Goal: Communication & Community: Submit feedback/report problem

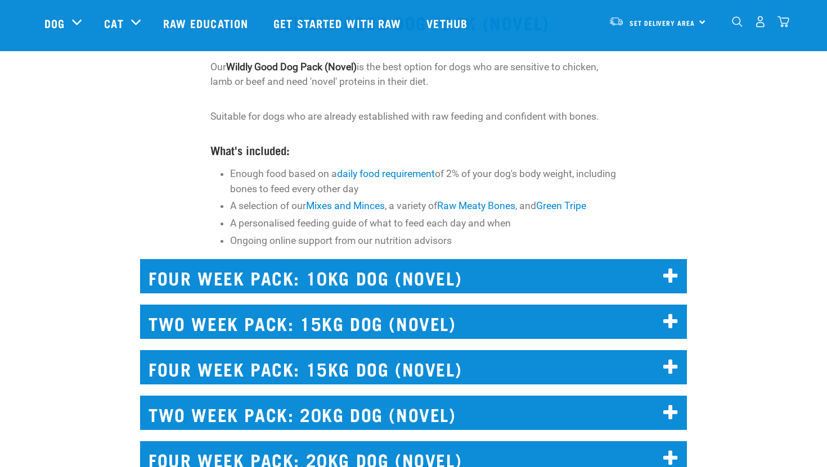
scroll to position [7, 0]
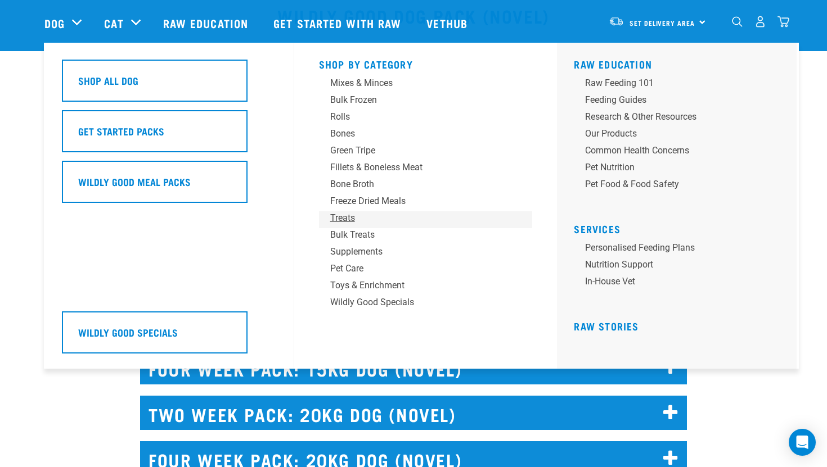
click at [341, 219] on div "Treats" at bounding box center [417, 217] width 175 height 13
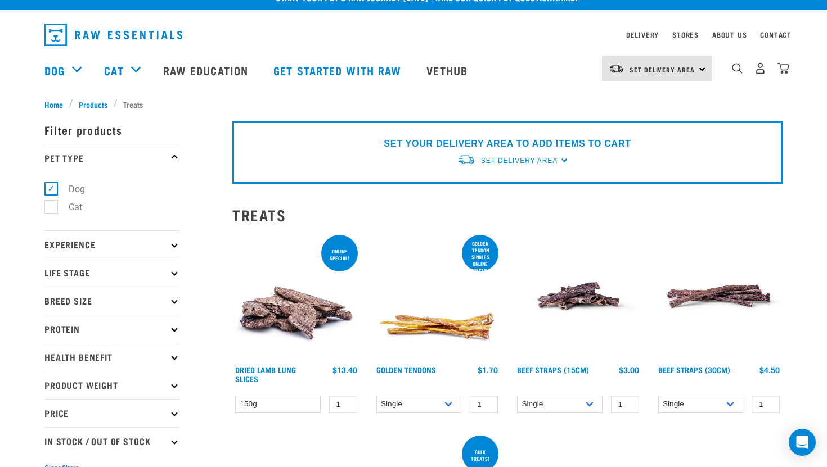
scroll to position [22, 0]
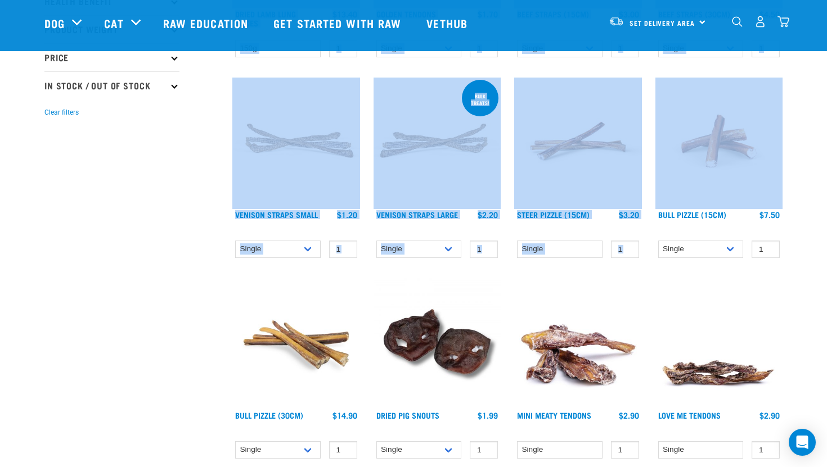
drag, startPoint x: 826, startPoint y: 73, endPoint x: 819, endPoint y: 118, distance: 45.5
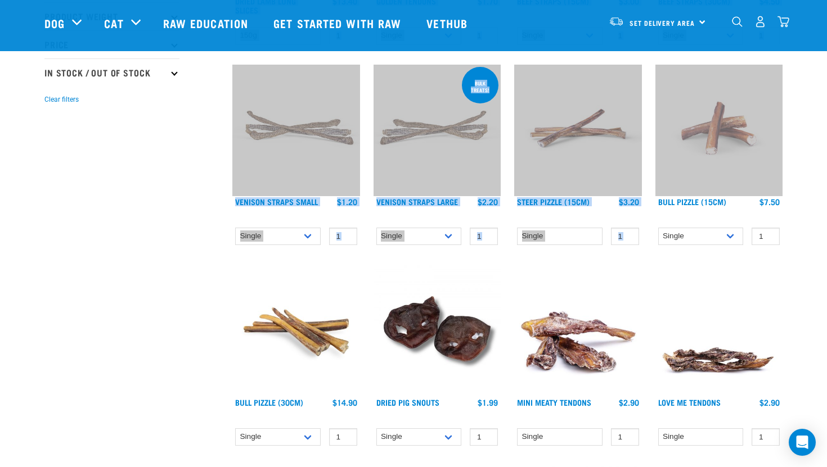
click at [298, 303] on img at bounding box center [296, 329] width 128 height 128
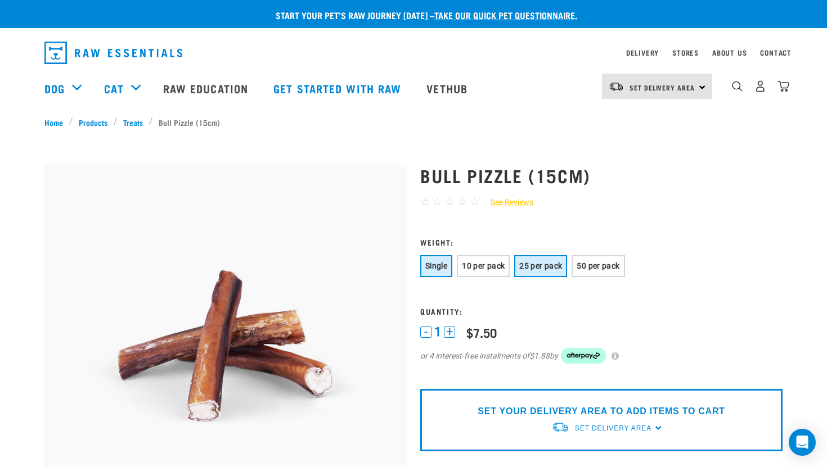
click at [551, 265] on span "25 per pack" at bounding box center [540, 265] width 43 height 9
click at [491, 262] on span "10 per pack" at bounding box center [483, 265] width 43 height 9
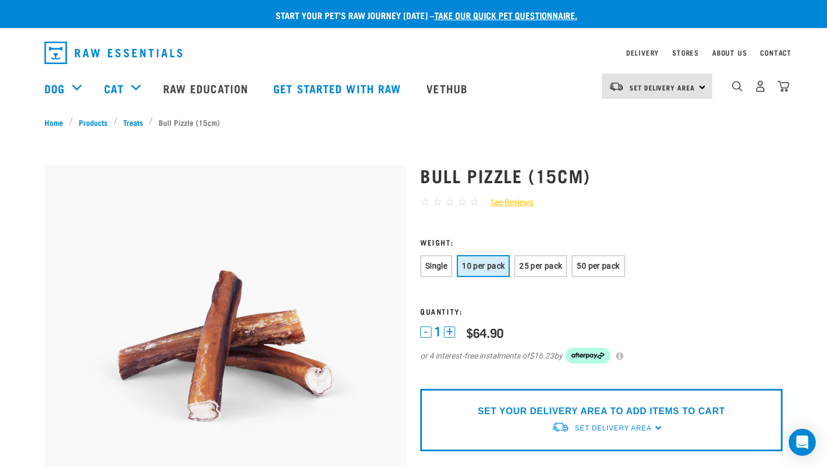
click at [752, 86] on div "0" at bounding box center [760, 86] width 58 height 25
click at [759, 89] on img "dropdown navigation" at bounding box center [760, 86] width 12 height 12
click at [604, 266] on span "50 per pack" at bounding box center [597, 265] width 43 height 9
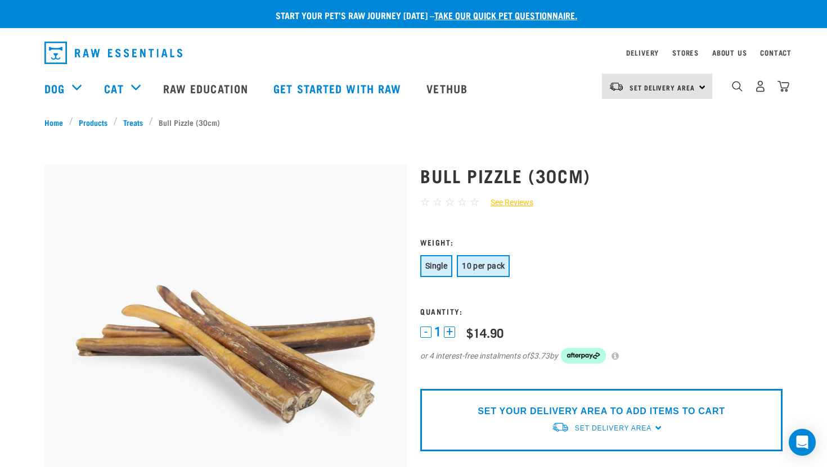
click at [502, 266] on span "10 per pack" at bounding box center [483, 265] width 43 height 9
click at [590, 311] on h3 "Quantity:" at bounding box center [601, 311] width 362 height 8
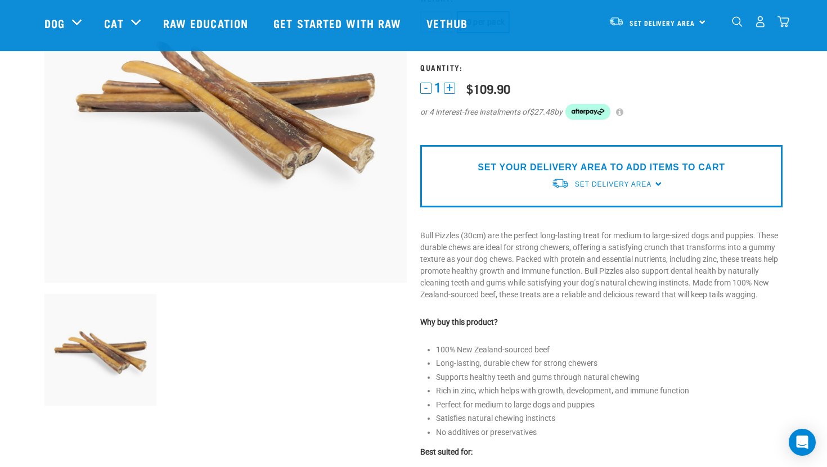
scroll to position [147, 0]
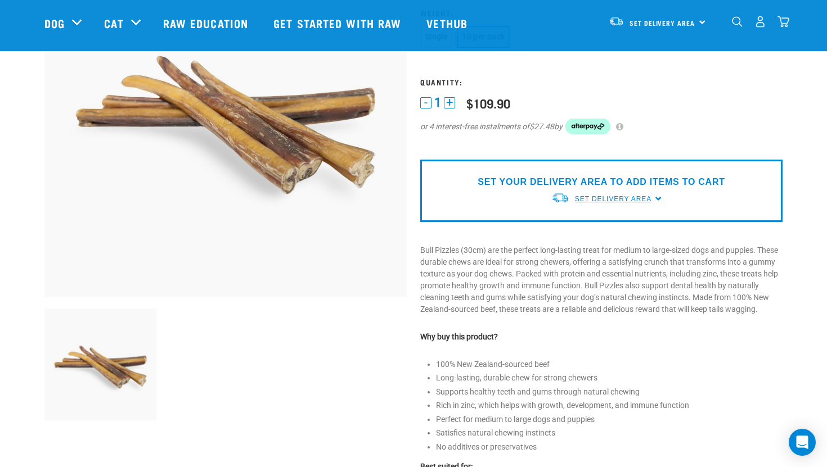
click at [616, 198] on span "Set Delivery Area" at bounding box center [613, 199] width 76 height 8
click at [595, 222] on link "[GEOGRAPHIC_DATA]" at bounding box center [607, 225] width 112 height 19
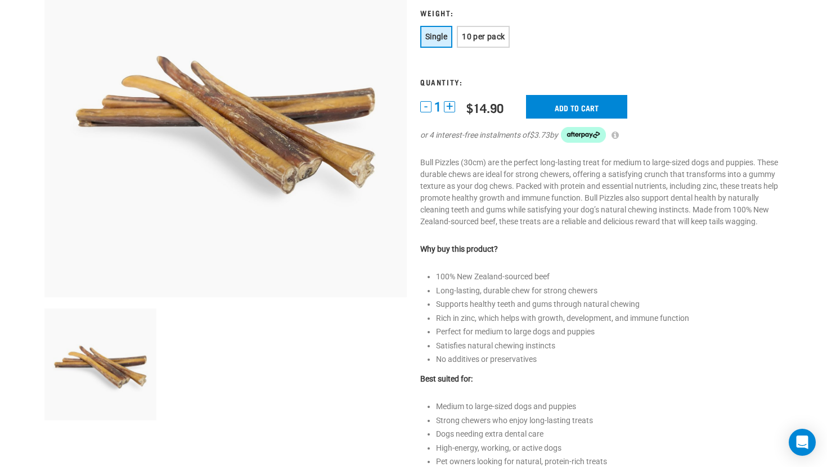
scroll to position [229, 0]
click at [490, 37] on span "10 per pack" at bounding box center [483, 36] width 43 height 9
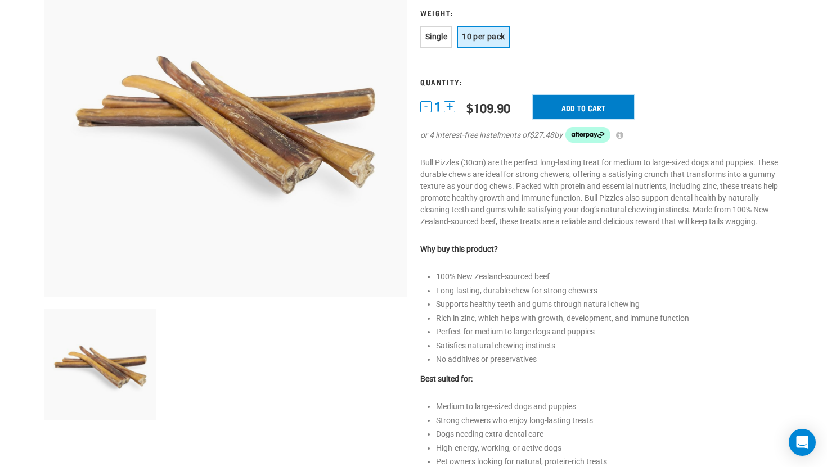
click at [584, 100] on input "Add to cart" at bounding box center [583, 107] width 101 height 24
click at [43, 233] on button "delete" at bounding box center [36, 233] width 11 height 11
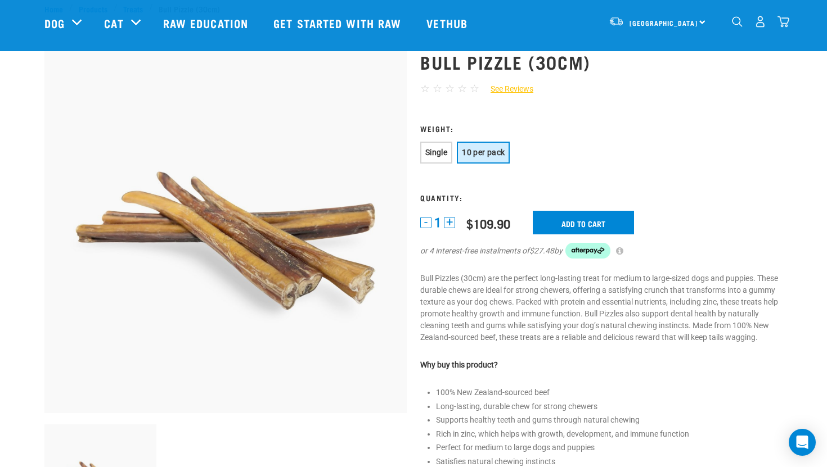
scroll to position [0, 0]
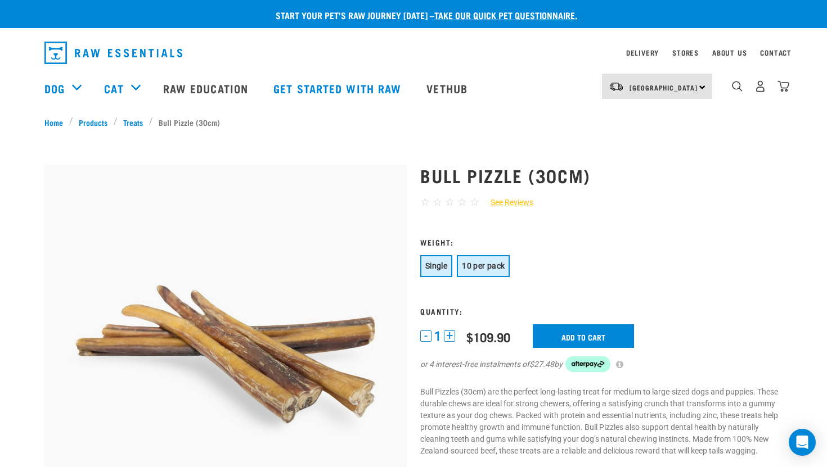
click at [440, 265] on span "Single" at bounding box center [436, 265] width 22 height 9
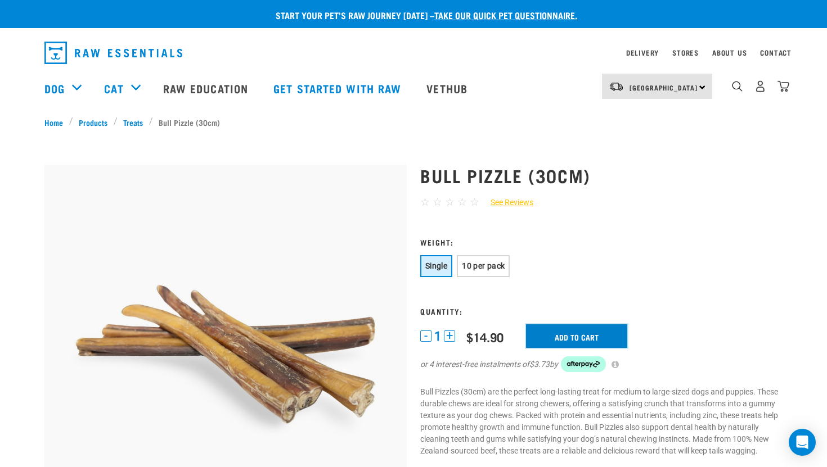
click at [570, 334] on input "Add to cart" at bounding box center [576, 336] width 101 height 24
click at [43, 232] on button "delete" at bounding box center [36, 233] width 11 height 11
click at [756, 85] on img "dropdown navigation" at bounding box center [760, 86] width 12 height 12
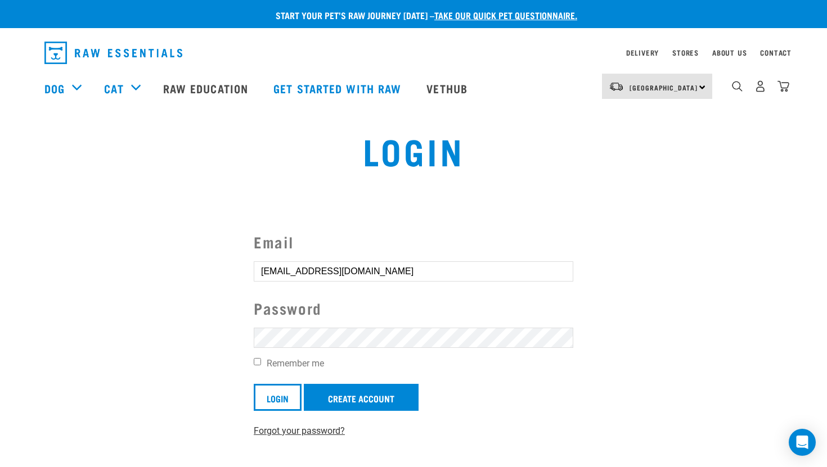
click at [291, 430] on link "Forgot your password?" at bounding box center [299, 431] width 91 height 11
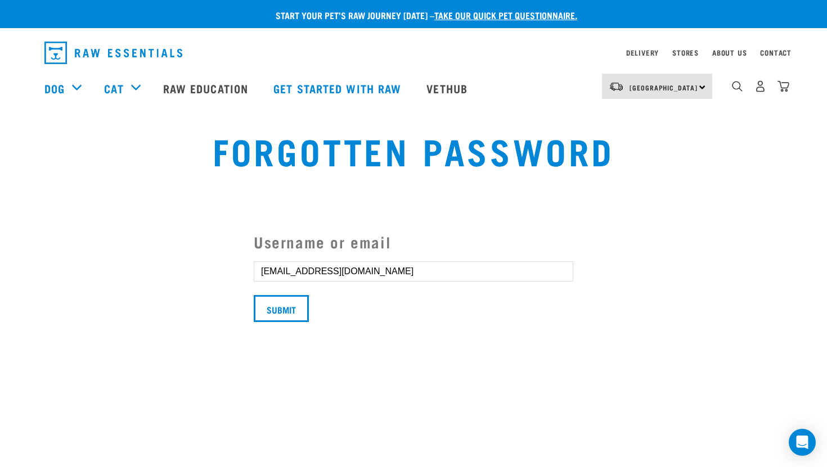
click at [296, 332] on section "Username or email luciajg203@gmail.com Submit" at bounding box center [413, 275] width 827 height 147
click at [296, 317] on input "Submit" at bounding box center [281, 308] width 55 height 27
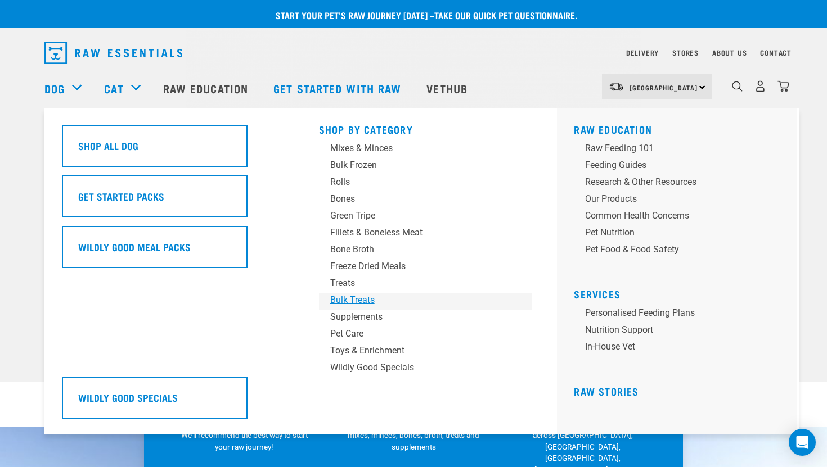
click at [340, 299] on div "Bulk Treats" at bounding box center [417, 300] width 175 height 13
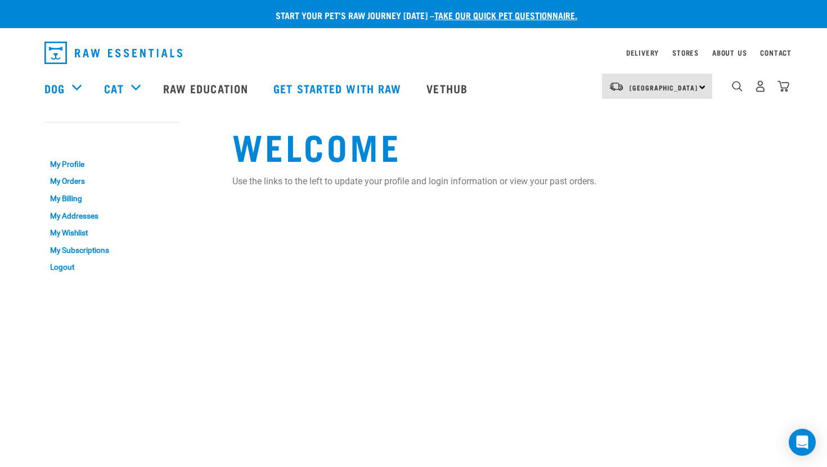
click at [762, 94] on div "0" at bounding box center [760, 86] width 58 height 25
click at [757, 84] on img "dropdown navigation" at bounding box center [760, 86] width 12 height 12
click at [760, 88] on img "dropdown navigation" at bounding box center [760, 86] width 12 height 12
click at [84, 217] on link "My Addresses" at bounding box center [111, 216] width 135 height 17
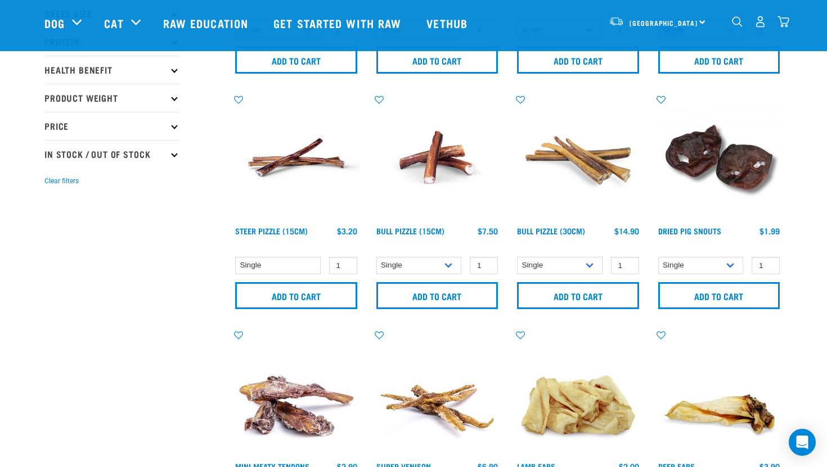
drag, startPoint x: 826, startPoint y: 27, endPoint x: 820, endPoint y: 80, distance: 53.7
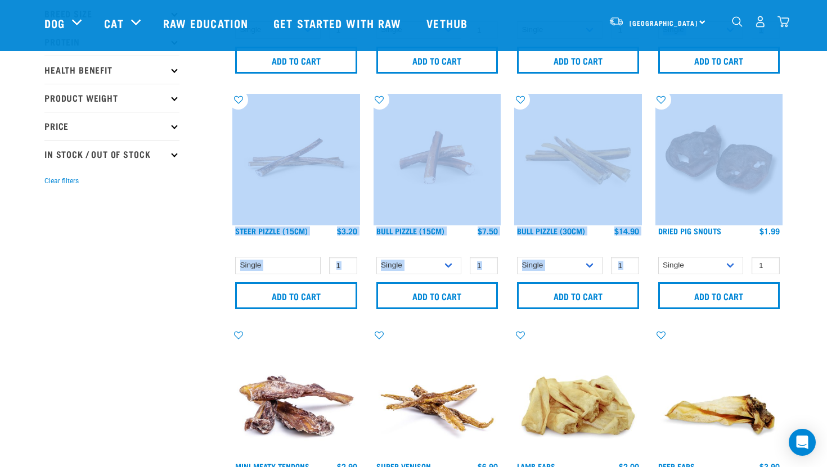
scroll to position [240, 0]
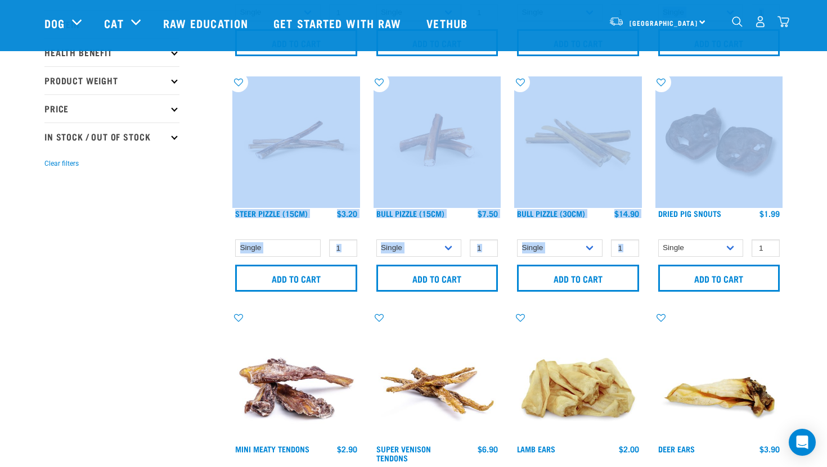
click at [545, 123] on img at bounding box center [578, 140] width 128 height 128
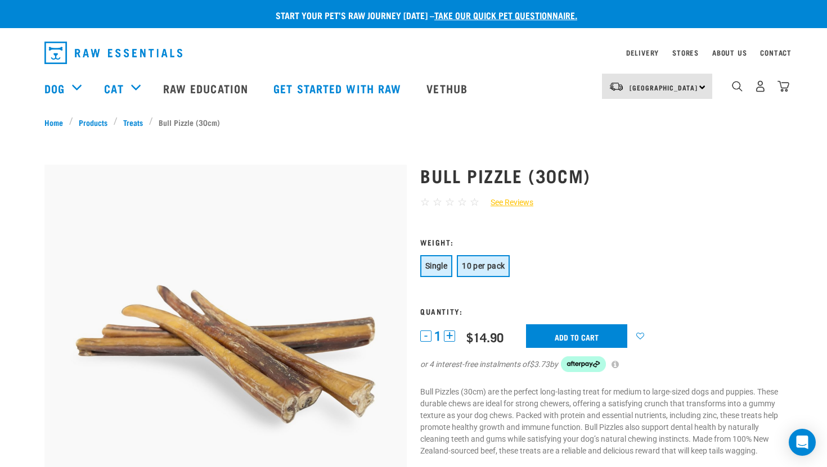
click at [491, 268] on span "10 per pack" at bounding box center [483, 265] width 43 height 9
click at [596, 326] on input "Add to cart" at bounding box center [583, 336] width 101 height 24
click at [43, 233] on button "delete" at bounding box center [36, 233] width 11 height 11
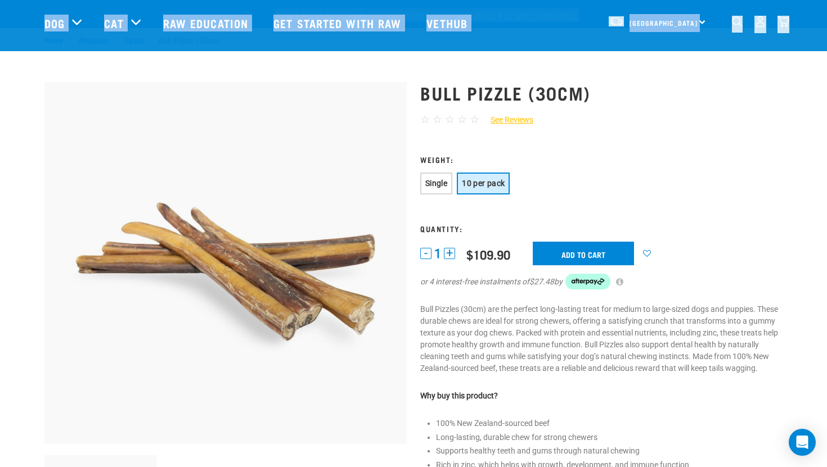
drag, startPoint x: 826, startPoint y: 229, endPoint x: 826, endPoint y: -57, distance: 285.7
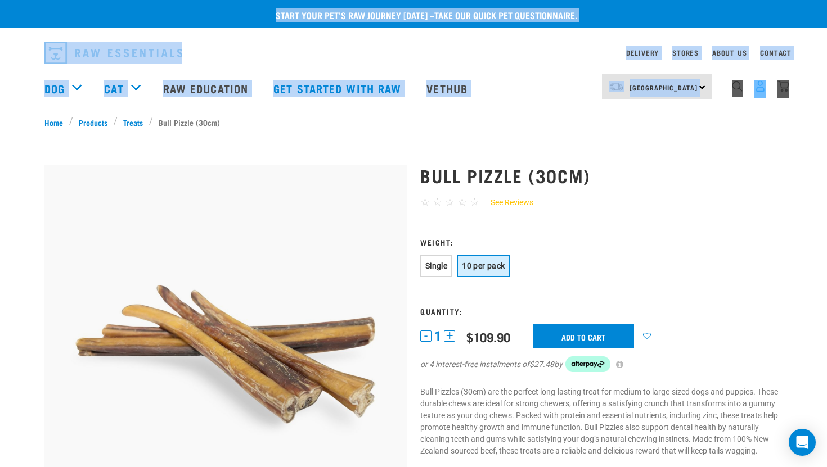
click at [763, 88] on img "dropdown navigation" at bounding box center [760, 86] width 12 height 12
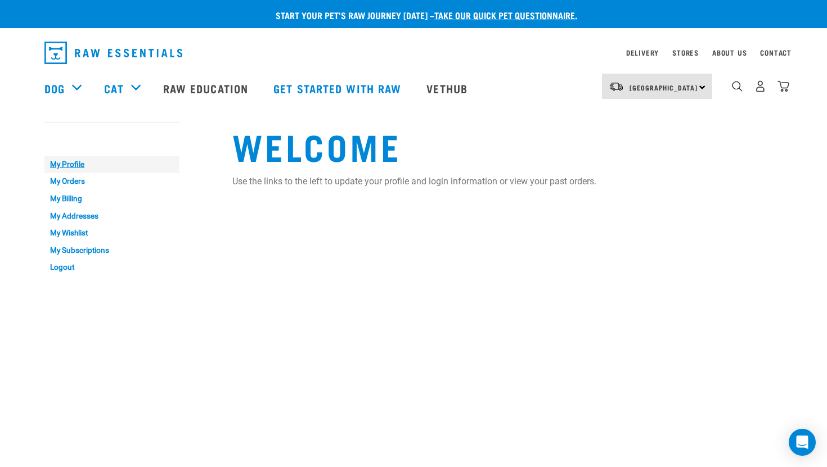
click at [66, 165] on link "My Profile" at bounding box center [111, 164] width 135 height 17
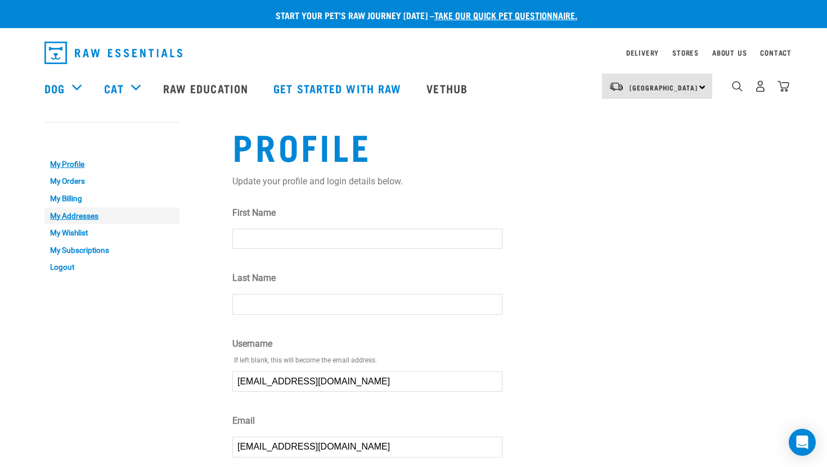
click at [70, 214] on link "My Addresses" at bounding box center [111, 216] width 135 height 17
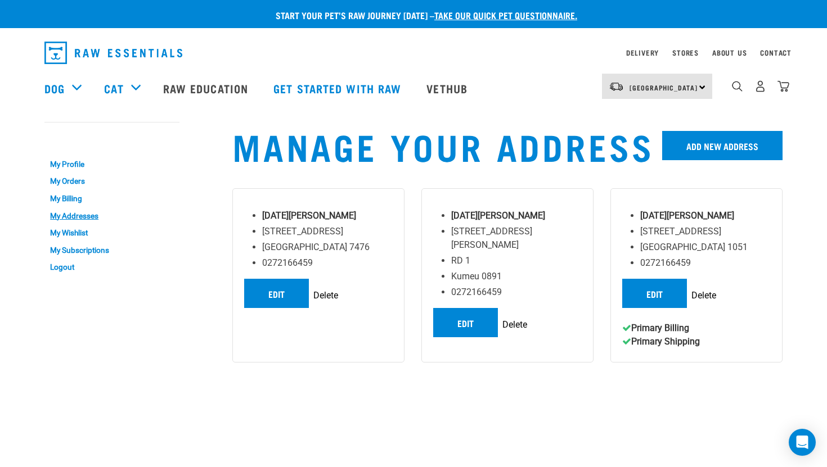
click at [327, 300] on input "Delete" at bounding box center [325, 295] width 25 height 13
click at [325, 292] on input "Delete" at bounding box center [325, 295] width 25 height 13
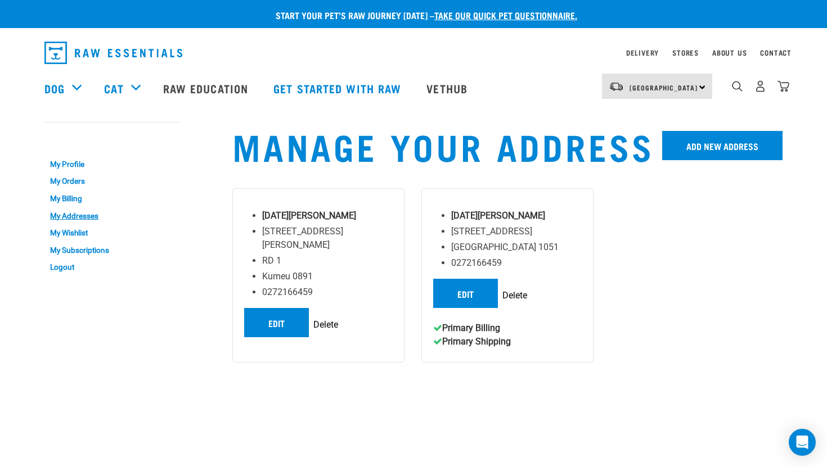
click at [332, 318] on input "Delete" at bounding box center [325, 324] width 25 height 13
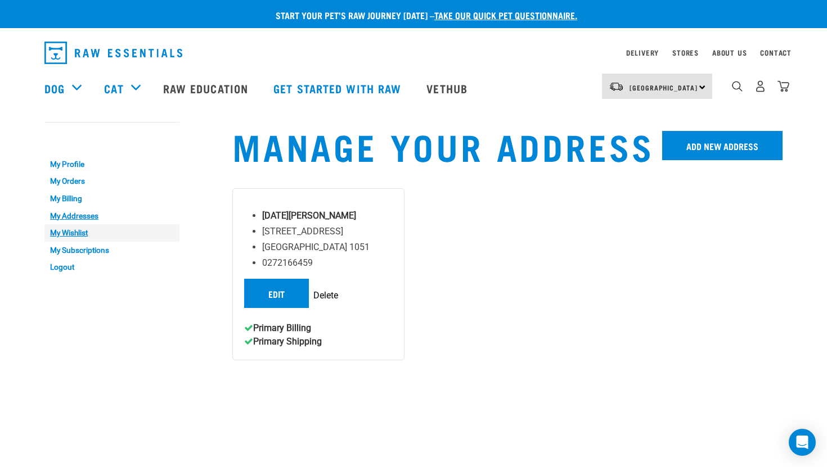
click at [54, 232] on link "My Wishlist" at bounding box center [111, 232] width 135 height 17
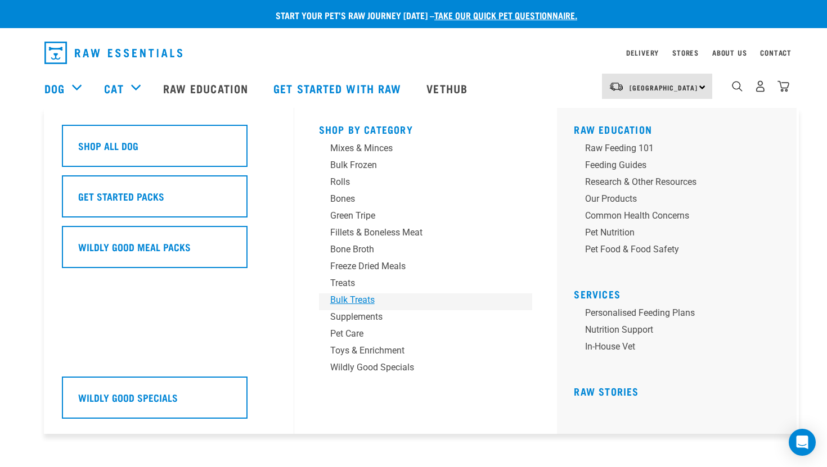
click at [357, 295] on div "Bulk Treats" at bounding box center [417, 300] width 175 height 13
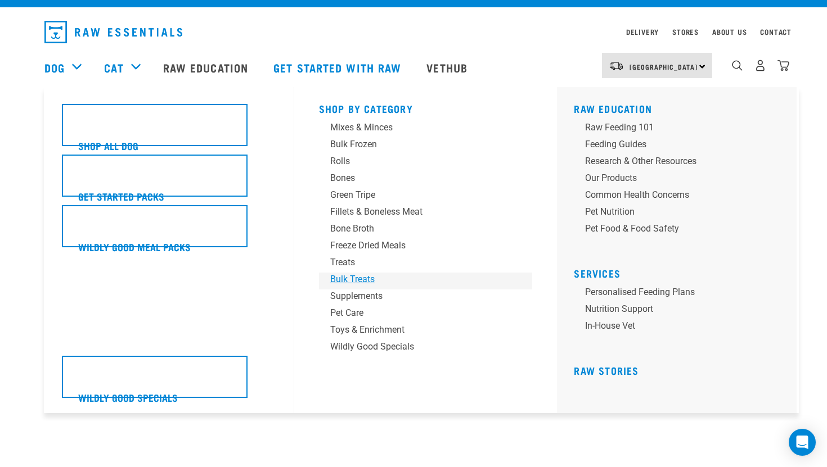
scroll to position [22, 0]
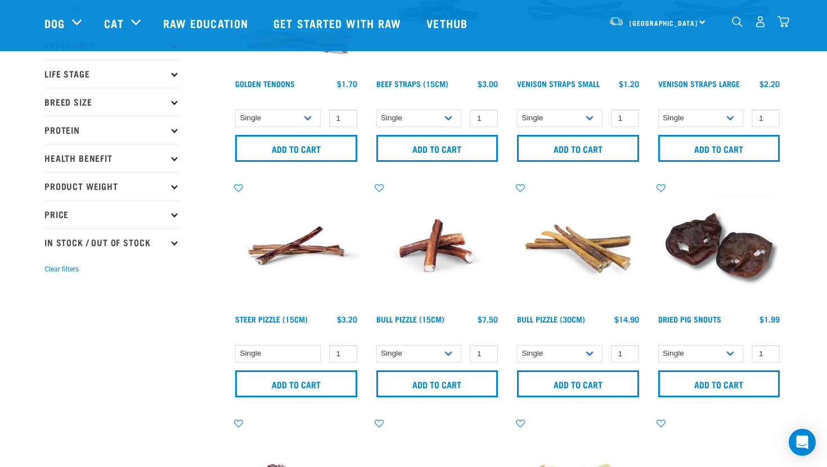
scroll to position [135, 0]
click at [583, 235] on img at bounding box center [578, 246] width 128 height 128
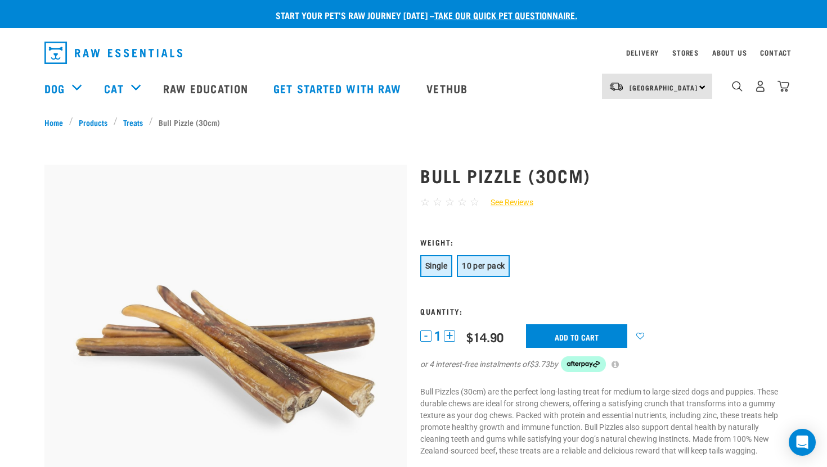
click at [486, 259] on button "10 per pack" at bounding box center [483, 266] width 53 height 22
click at [598, 334] on input "Add to cart" at bounding box center [583, 336] width 101 height 24
click at [43, 229] on button "delete" at bounding box center [36, 233] width 11 height 11
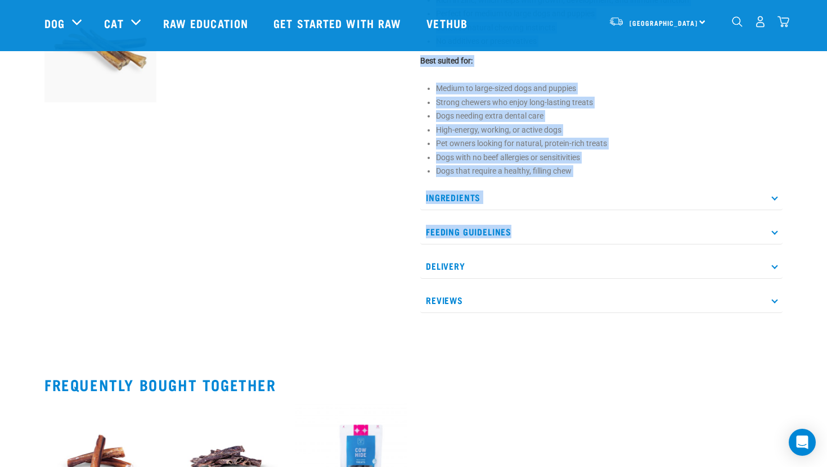
drag, startPoint x: 826, startPoint y: 160, endPoint x: 818, endPoint y: 228, distance: 68.0
click at [818, 228] on html "Start your pet’s raw journey today – take our quick pet questionnaire. Delivery…" at bounding box center [413, 370] width 827 height 1671
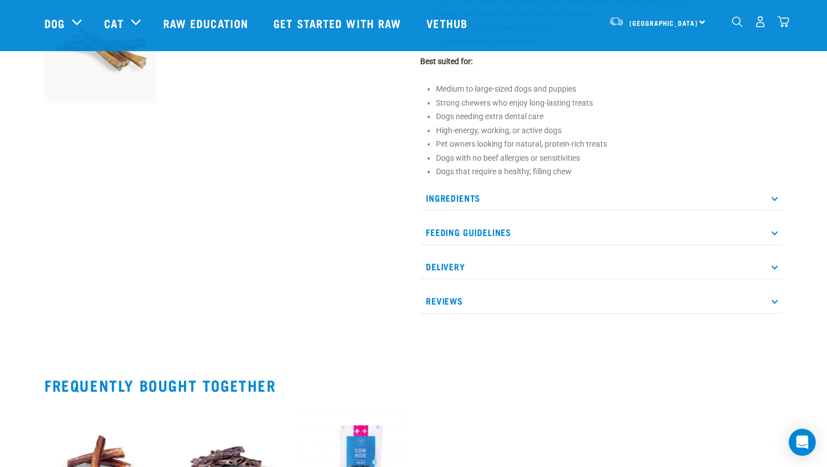
click at [760, 303] on p "Reviews" at bounding box center [601, 300] width 362 height 25
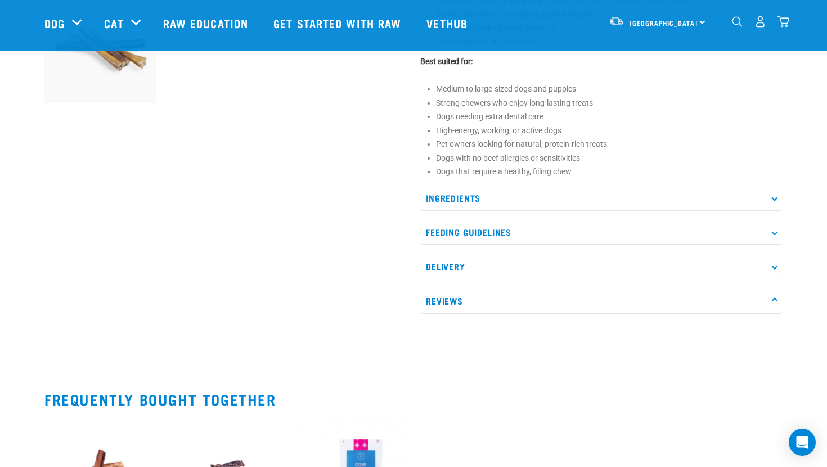
click at [760, 301] on p "Reviews" at bounding box center [601, 300] width 362 height 25
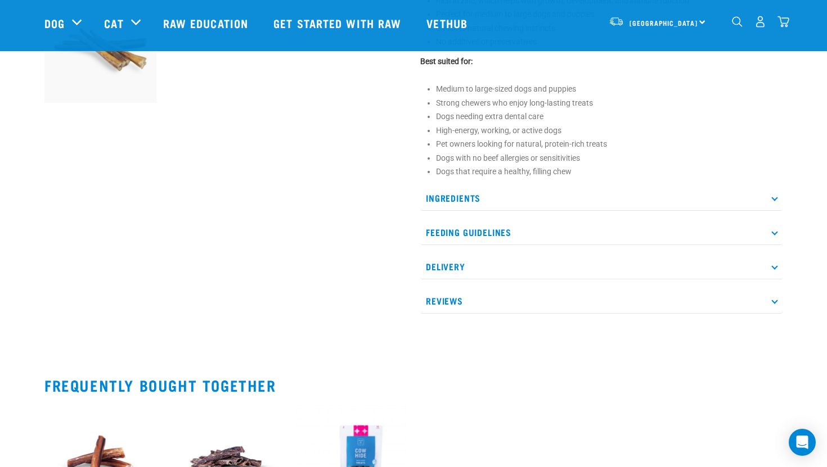
click at [756, 262] on p "Delivery" at bounding box center [601, 266] width 362 height 25
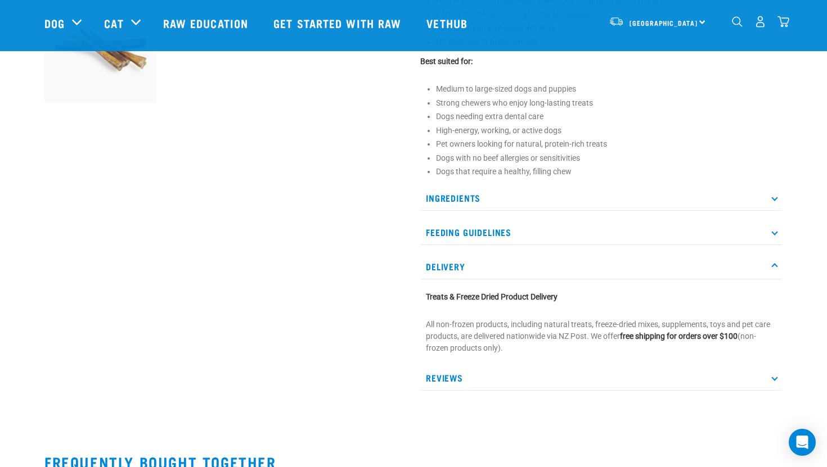
click at [756, 260] on p "Delivery" at bounding box center [601, 266] width 362 height 25
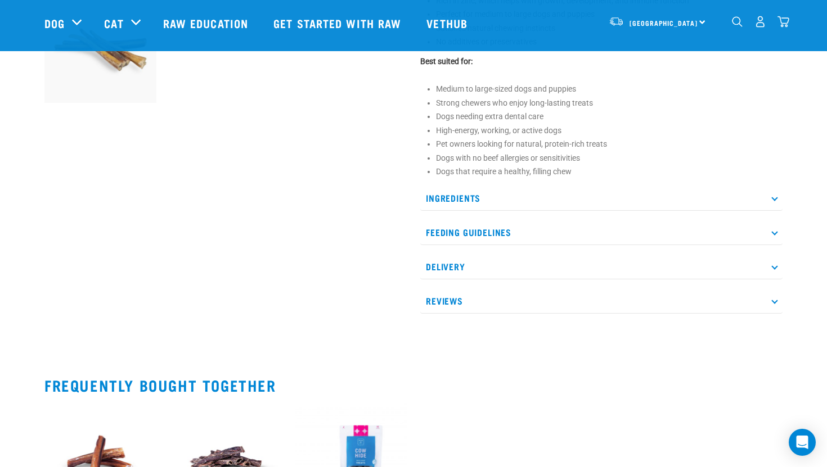
click at [748, 222] on p "Feeding Guidelines" at bounding box center [601, 232] width 362 height 25
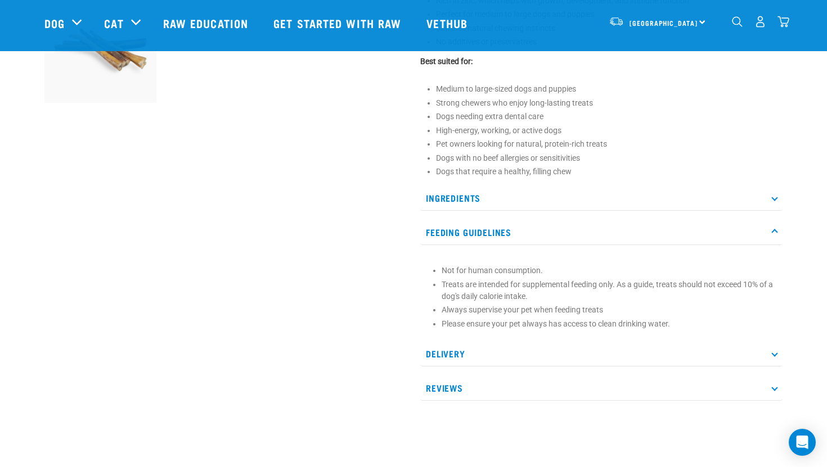
click at [748, 221] on p "Feeding Guidelines" at bounding box center [601, 232] width 362 height 25
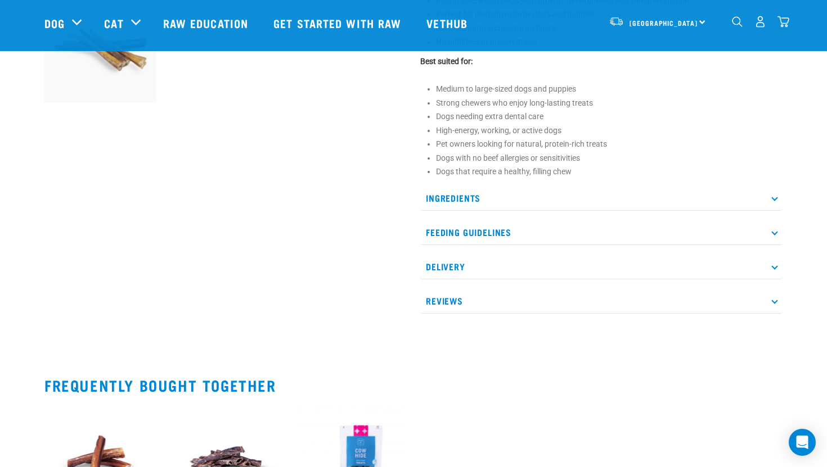
click at [740, 192] on p "Ingredients" at bounding box center [601, 198] width 362 height 25
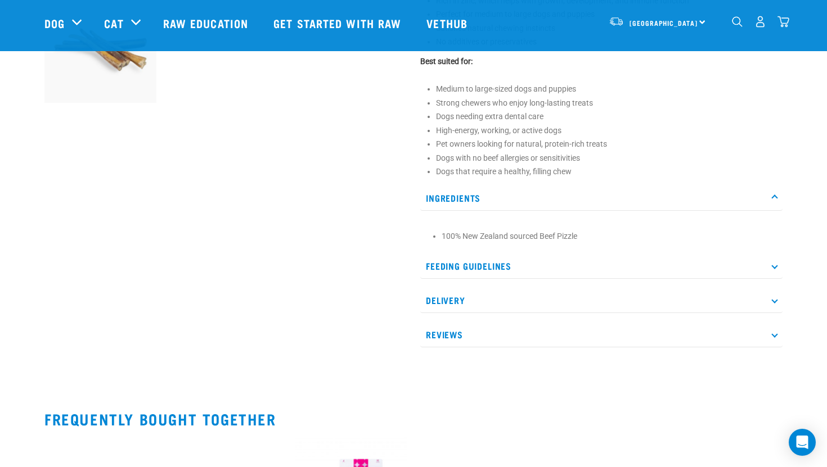
click at [740, 192] on p "Ingredients" at bounding box center [601, 198] width 362 height 25
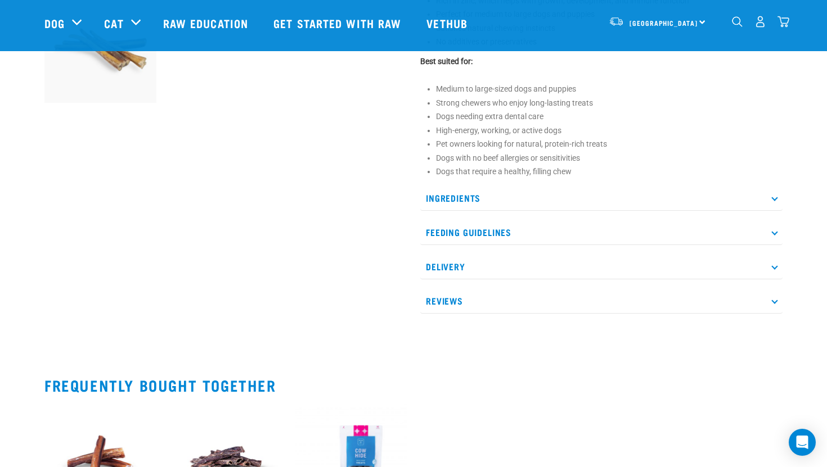
click at [710, 220] on p "Feeding Guidelines" at bounding box center [601, 232] width 362 height 25
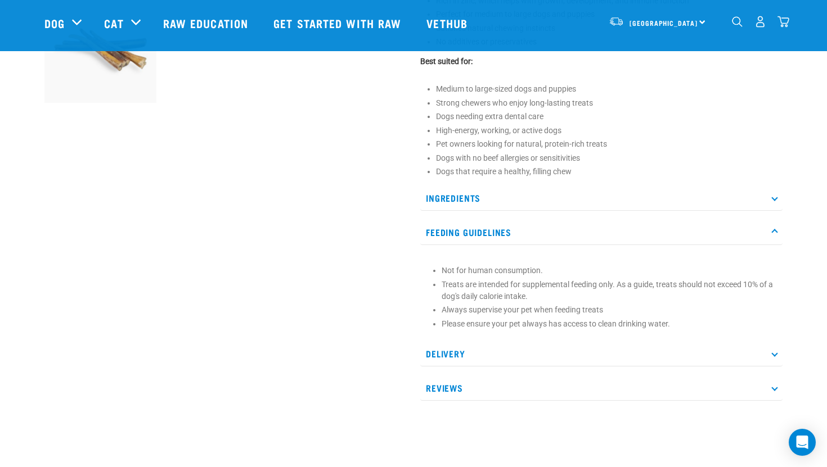
click at [710, 220] on p "Feeding Guidelines" at bounding box center [601, 232] width 362 height 25
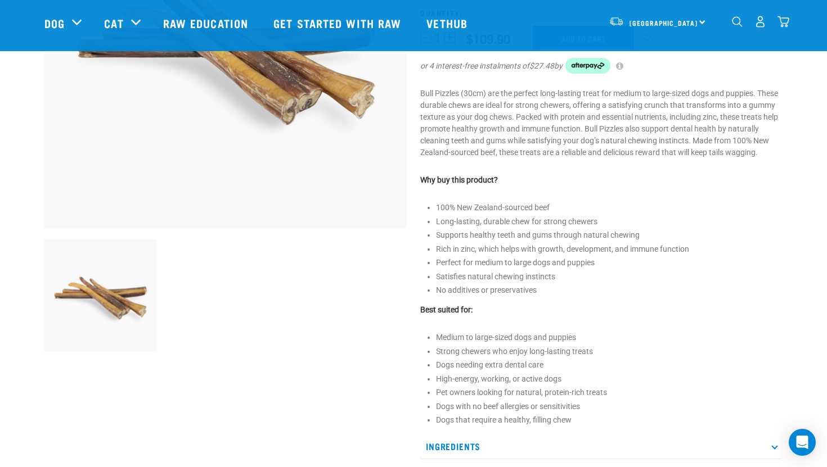
scroll to position [195, 0]
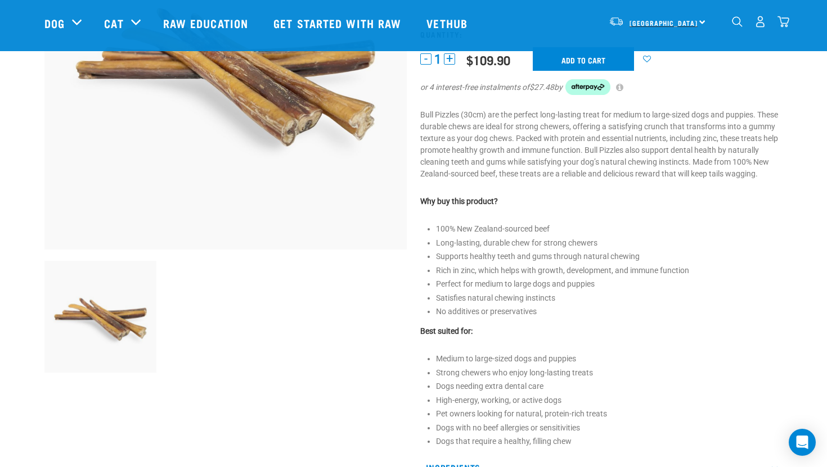
click at [669, 17] on link "[GEOGRAPHIC_DATA]" at bounding box center [663, 23] width 68 height 18
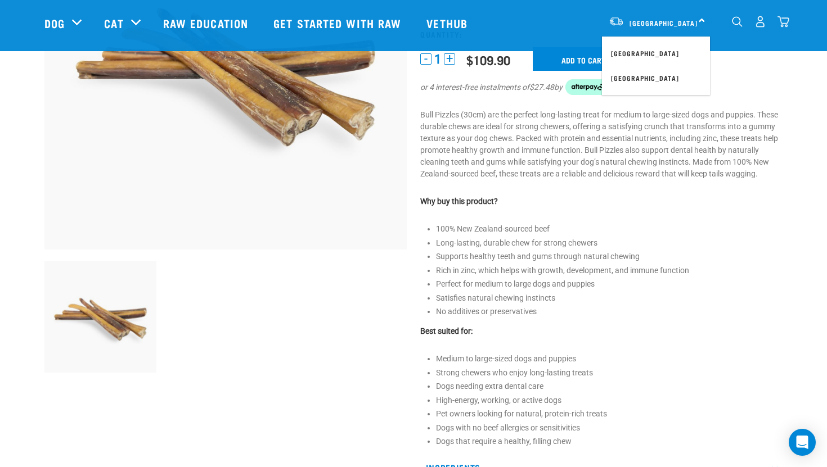
click at [631, 183] on div "Bull Pizzle (30cm) ☆ ☆ ☆ ☆ ☆ See Reviews" at bounding box center [601, 235] width 376 height 727
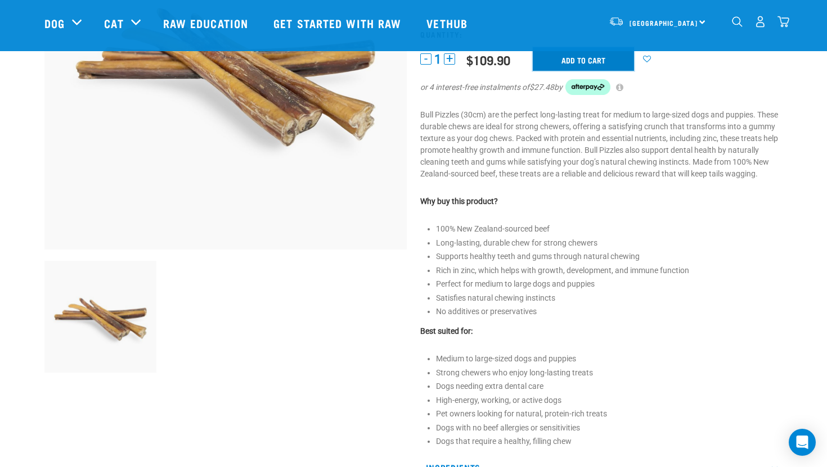
click at [599, 56] on input "Add to cart" at bounding box center [583, 59] width 101 height 24
click at [11, 228] on div "Phone Number cannot be blank." at bounding box center [0, 233] width 22 height 45
click at [43, 231] on button "delete" at bounding box center [36, 233] width 11 height 11
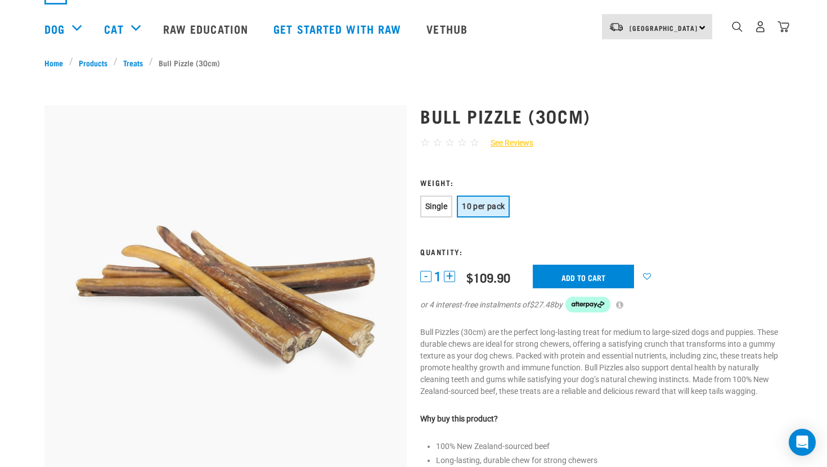
scroll to position [0, 0]
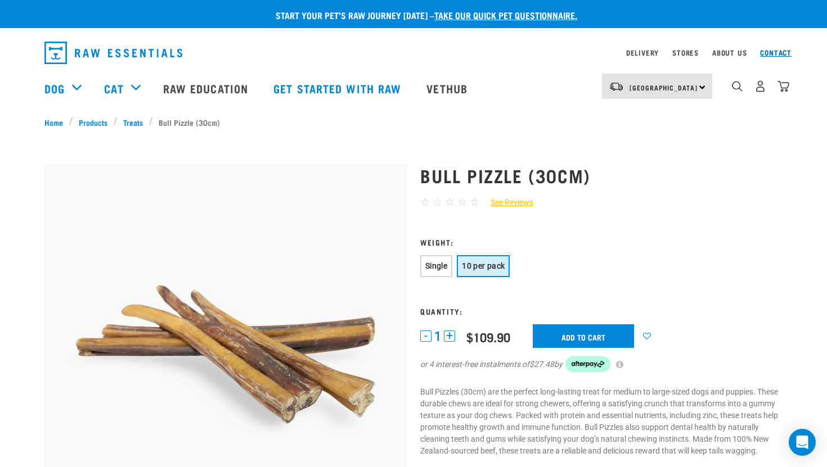
click at [772, 51] on link "Contact" at bounding box center [775, 53] width 31 height 4
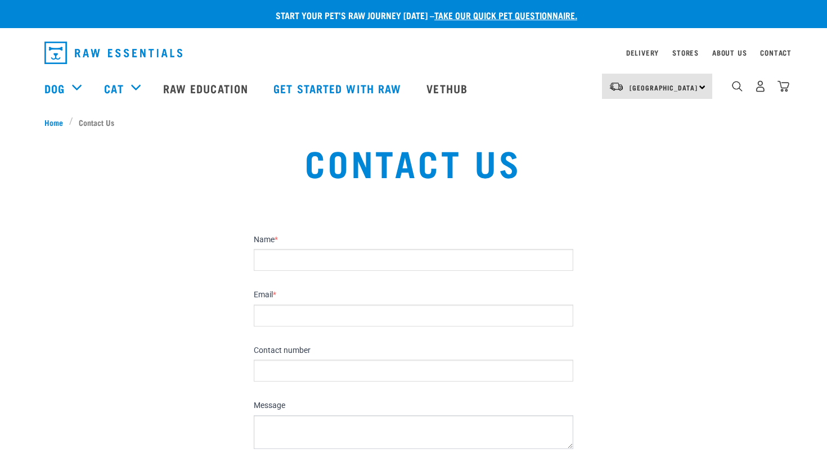
click at [431, 250] on input "Name *" at bounding box center [413, 260] width 319 height 22
type input "[PERSON_NAME]"
click at [374, 319] on input "Email *" at bounding box center [413, 316] width 319 height 22
type input "e"
type input "[EMAIL_ADDRESS][DOMAIN_NAME]"
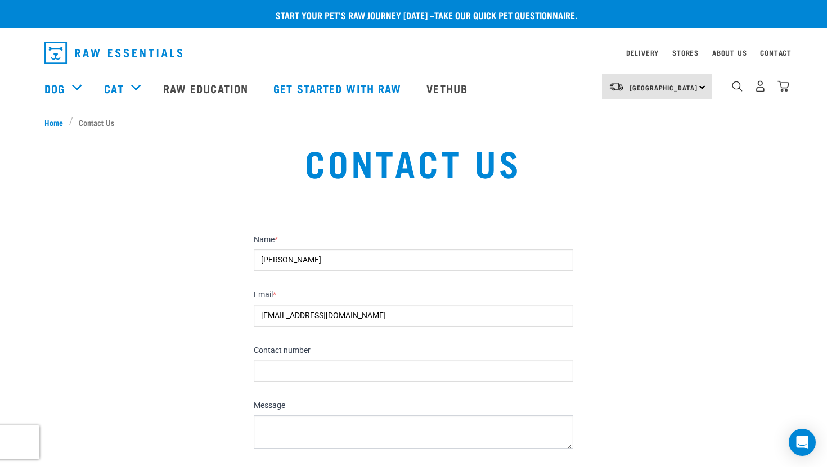
click at [712, 275] on section "Name * [DATE][PERSON_NAME] * [EMAIL_ADDRESS][DOMAIN_NAME] Contact number Messag…" at bounding box center [413, 363] width 827 height 299
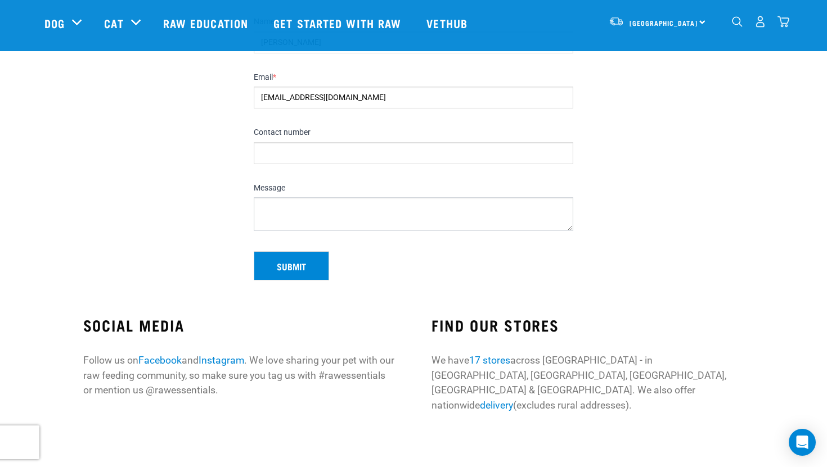
scroll to position [157, 0]
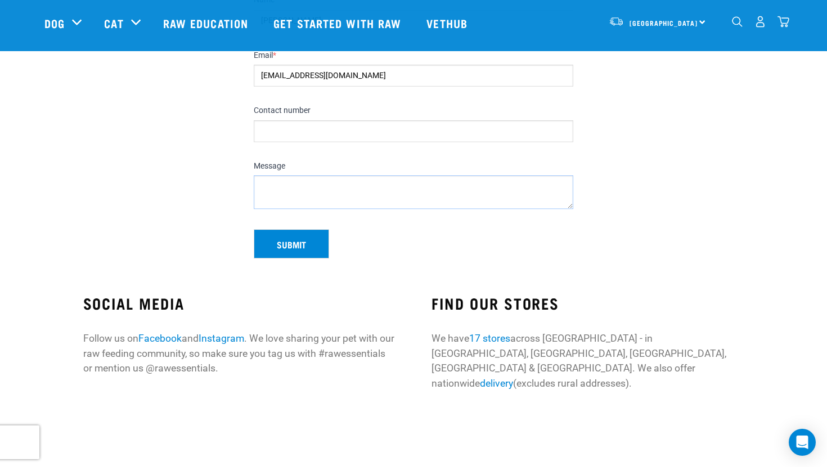
click at [558, 187] on textarea "Message" at bounding box center [413, 192] width 319 height 34
paste textarea "hone Number cannot be blank."
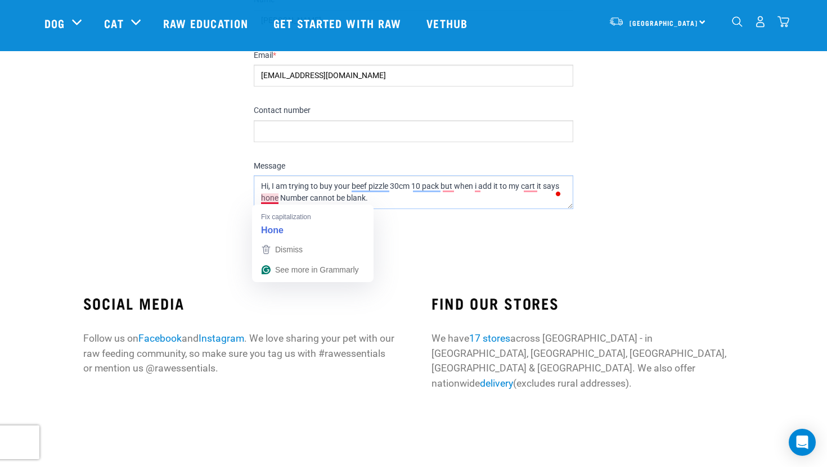
click at [261, 197] on textarea "Hi, I am trying to buy your beef pizzle 30cm 10 pack but when i add it to my ca…" at bounding box center [413, 192] width 319 height 34
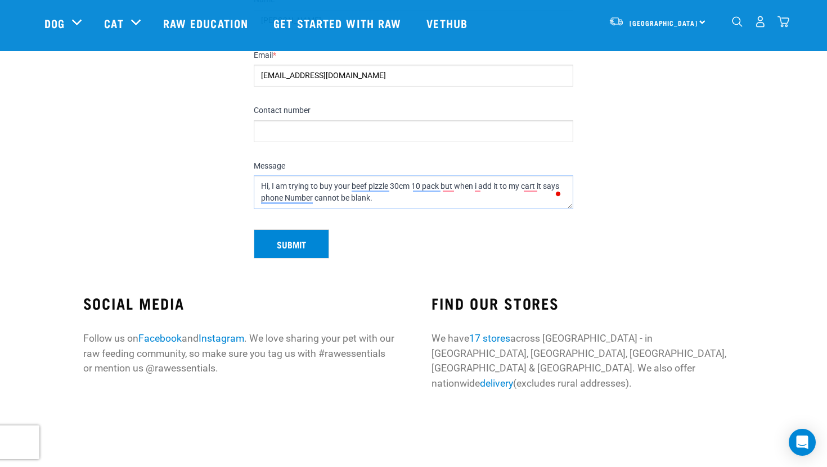
click at [378, 201] on textarea "Hi, I am trying to buy your beef pizzle 30cm 10 pack but when i add it to my ca…" at bounding box center [413, 192] width 319 height 34
click at [375, 196] on textarea "Hi, I am trying to buy your 30cm 10-pack beef pizzle, but when I add it to my c…" at bounding box center [413, 192] width 319 height 34
type textarea "Hi, I am trying to buy your 30cm 10-pack beef pizzle, but when I add it to my c…"
click at [317, 245] on button "Submit" at bounding box center [291, 243] width 75 height 29
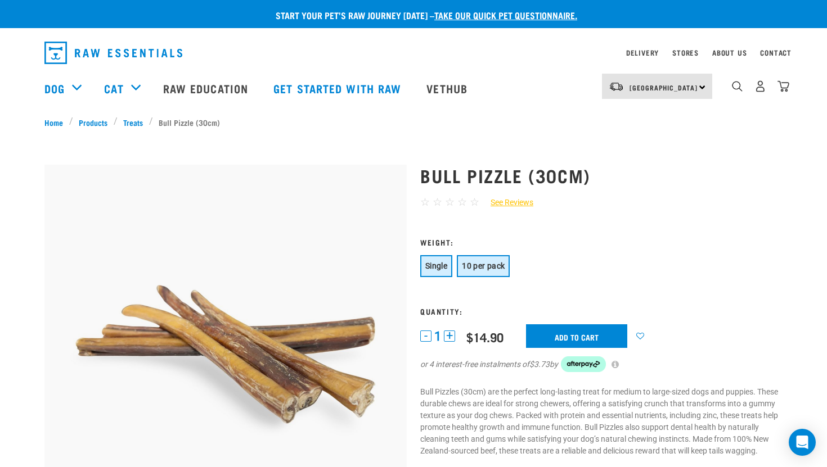
click at [494, 267] on span "10 per pack" at bounding box center [483, 265] width 43 height 9
click at [578, 323] on form "Weight: Single 10 per pack Quantity: 1" at bounding box center [601, 312] width 362 height 148
click at [575, 335] on input "Add to cart" at bounding box center [583, 336] width 101 height 24
drag, startPoint x: 142, startPoint y: 231, endPoint x: 17, endPoint y: 229, distance: 124.3
click at [11, 229] on div "Phone Number cannot be blank." at bounding box center [0, 233] width 22 height 45
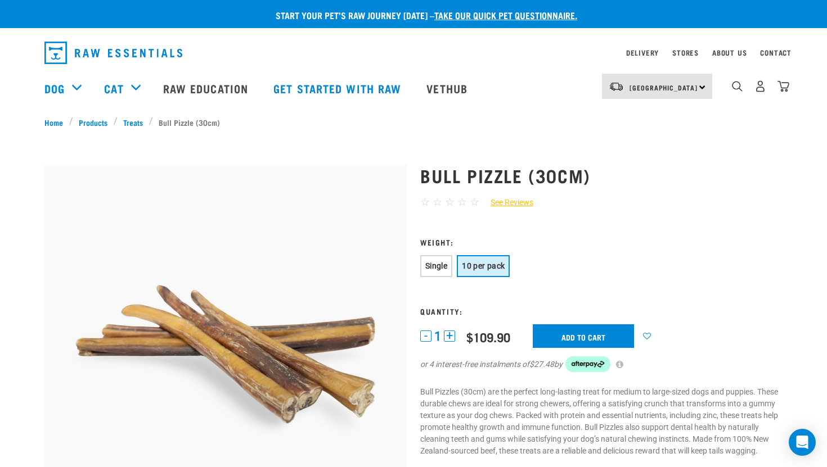
copy p "hone Number cannot be blank."
click at [438, 261] on span "Single" at bounding box center [436, 265] width 22 height 9
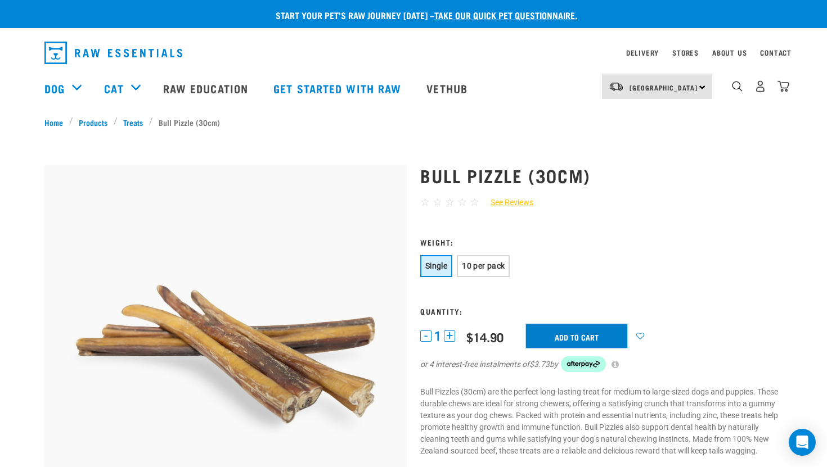
click at [584, 328] on input "Add to cart" at bounding box center [576, 336] width 101 height 24
click at [11, 228] on div "Phone Number cannot be blank." at bounding box center [0, 233] width 22 height 45
click at [43, 229] on button "delete" at bounding box center [36, 233] width 11 height 11
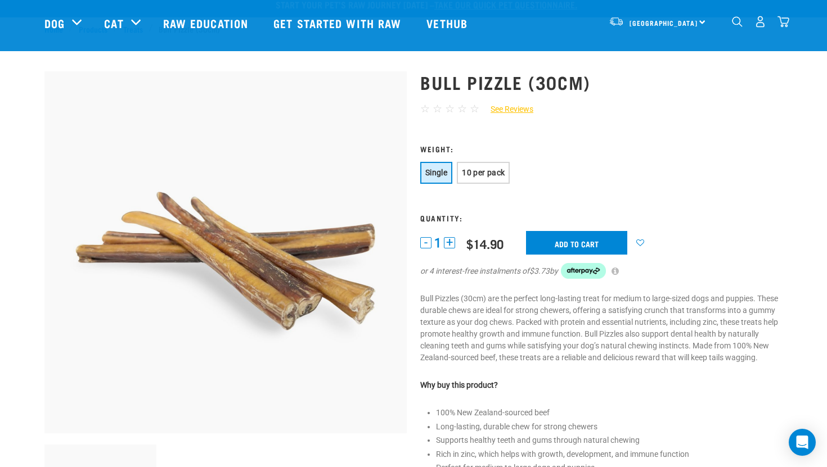
drag, startPoint x: 826, startPoint y: 206, endPoint x: 826, endPoint y: 56, distance: 150.7
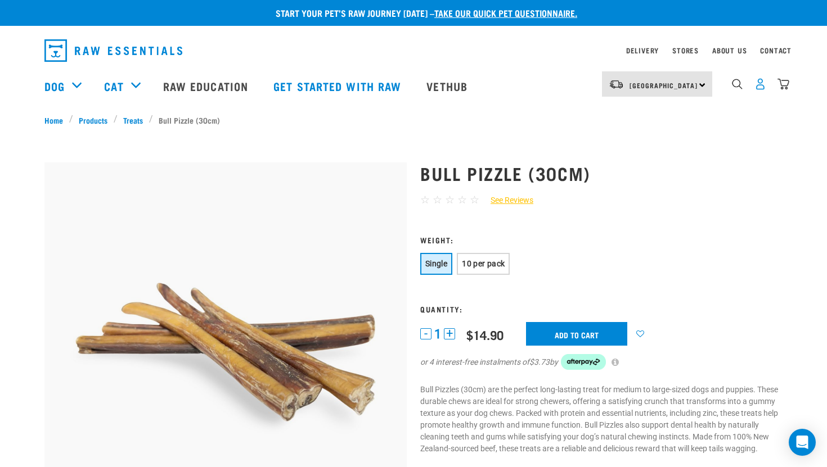
click at [757, 88] on img "dropdown navigation" at bounding box center [760, 84] width 12 height 12
click at [790, 84] on div "North Island North Island South Island Dog Shop All Dog Get Started Packs 0" at bounding box center [413, 86] width 756 height 45
click at [788, 84] on img "dropdown navigation" at bounding box center [783, 84] width 12 height 12
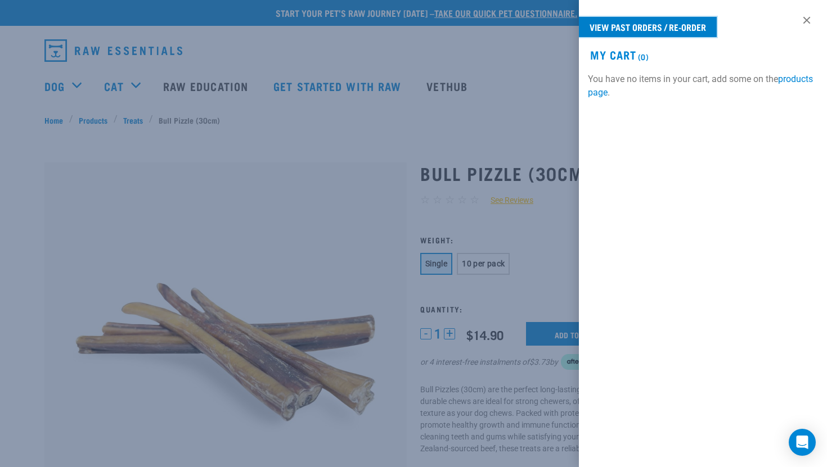
click at [652, 24] on link "View past orders / re-order" at bounding box center [648, 27] width 138 height 20
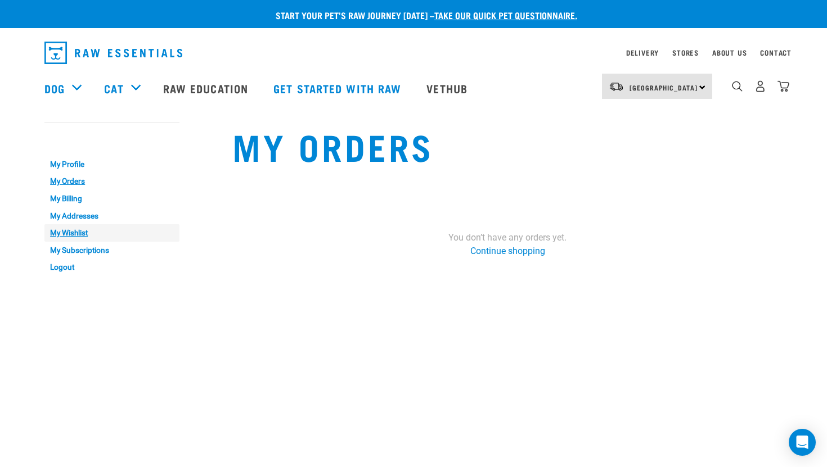
click at [65, 234] on link "My Wishlist" at bounding box center [111, 232] width 135 height 17
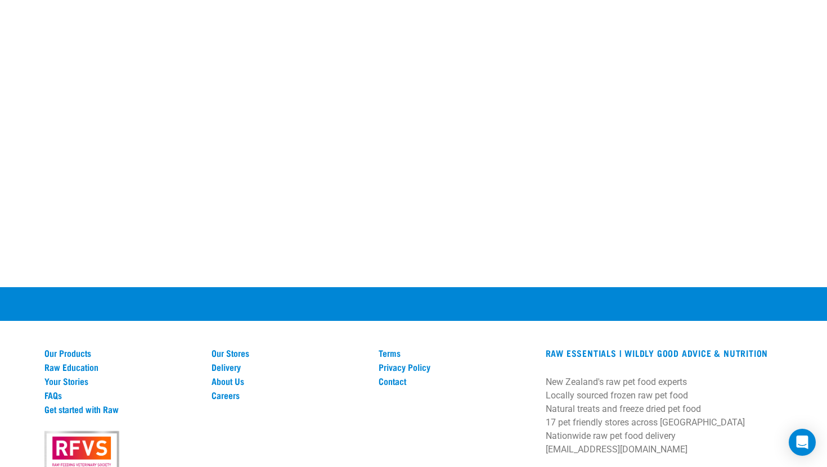
scroll to position [360, 0]
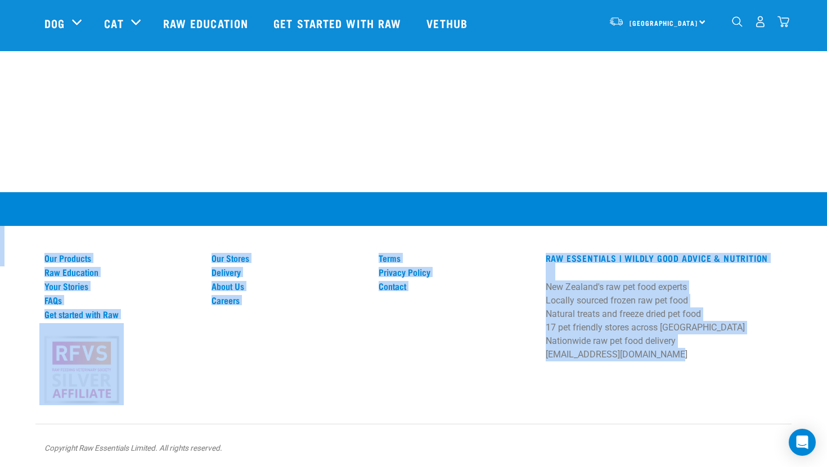
drag, startPoint x: 826, startPoint y: 28, endPoint x: 818, endPoint y: 386, distance: 358.9
click at [822, 386] on html "Start your pet’s raw journey today – take our quick pet questionnaire. Delivery…" at bounding box center [413, 54] width 827 height 828
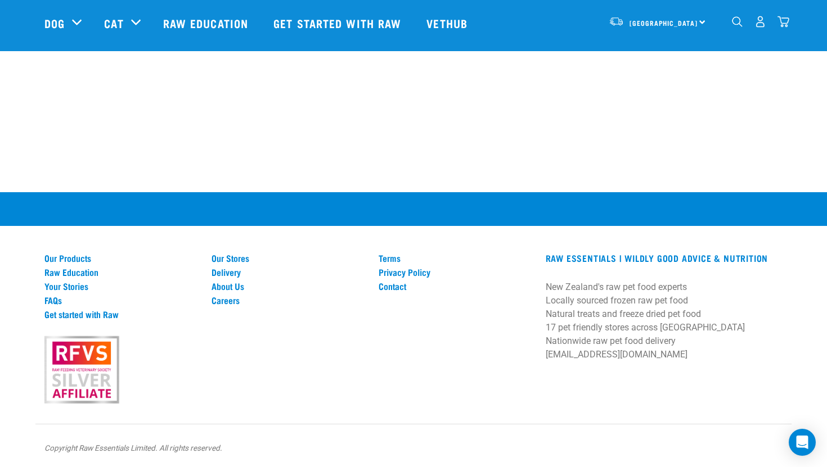
click at [222, 359] on div "Our Stores Delivery About Us Careers" at bounding box center [288, 328] width 167 height 150
